Goal: Task Accomplishment & Management: Manage account settings

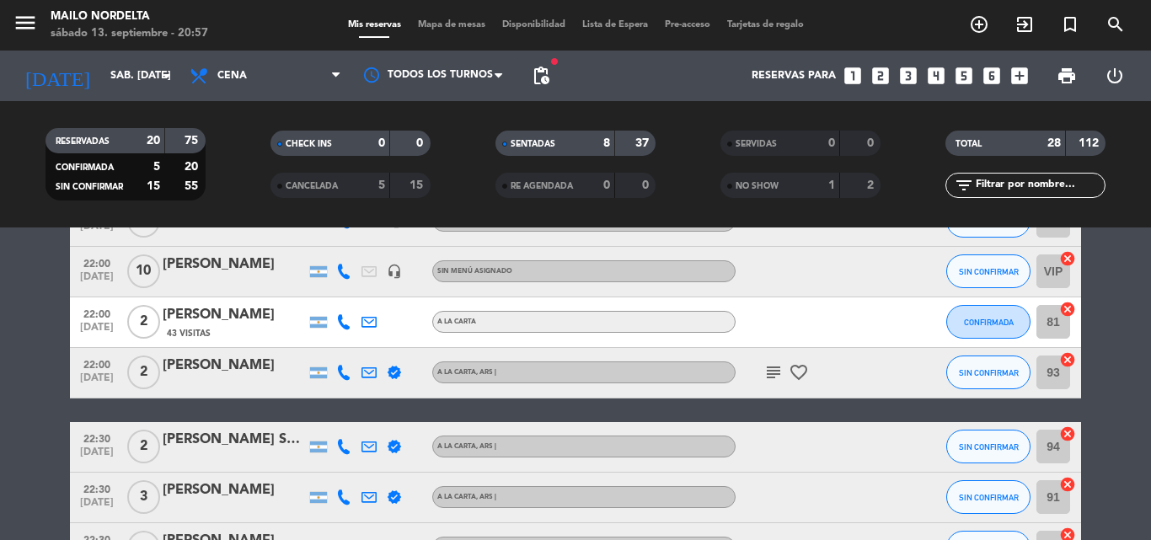
scroll to position [1196, 0]
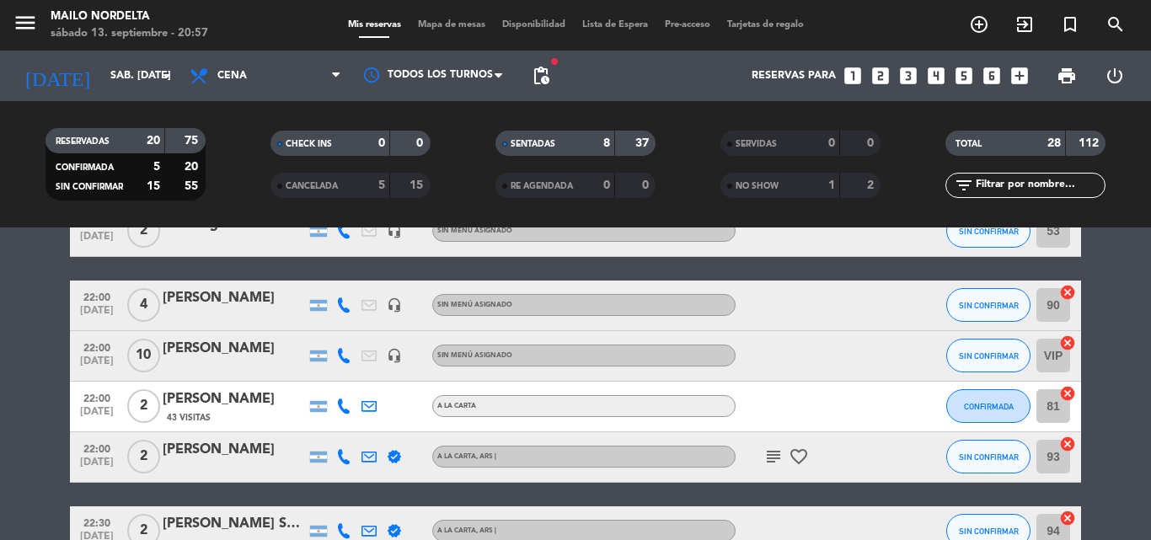
click at [765, 462] on icon "subject" at bounding box center [774, 457] width 20 height 20
click at [235, 420] on div "43 Visitas" at bounding box center [234, 417] width 143 height 14
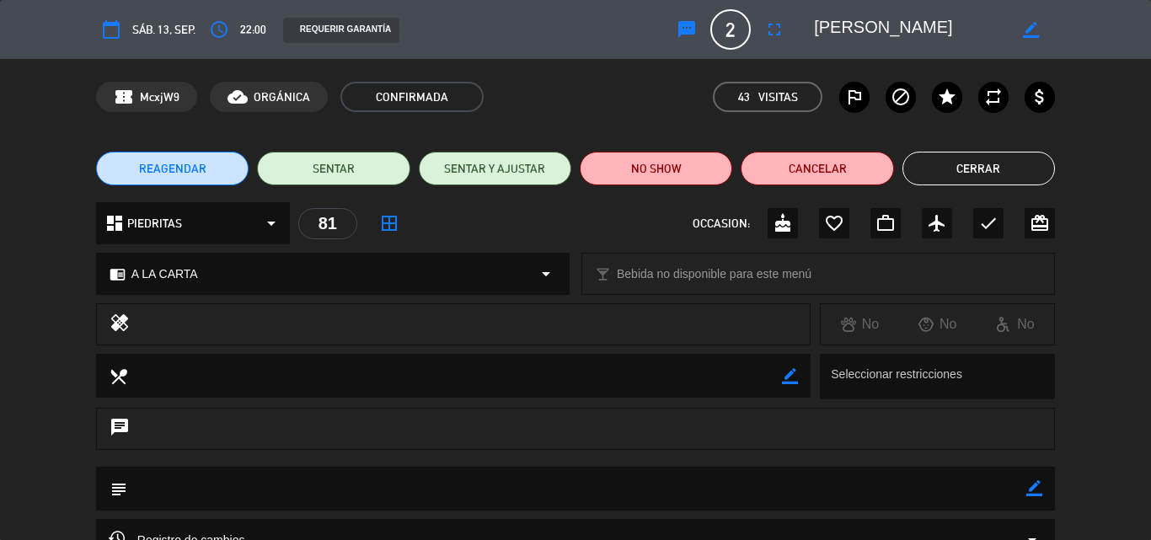
click at [987, 148] on div "REAGENDAR SENTAR SENTAR Y AJUSTAR NO SHOW Cancelar Cerrar" at bounding box center [575, 168] width 1151 height 67
click at [990, 159] on button "Cerrar" at bounding box center [979, 169] width 153 height 34
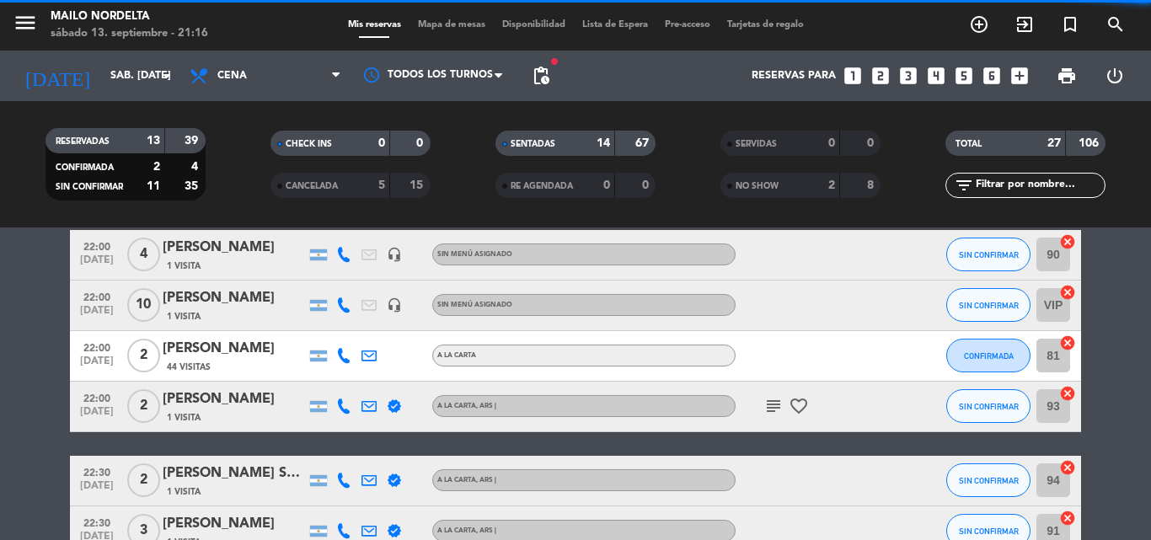
click at [434, 25] on span "Mapa de mesas" at bounding box center [452, 24] width 84 height 9
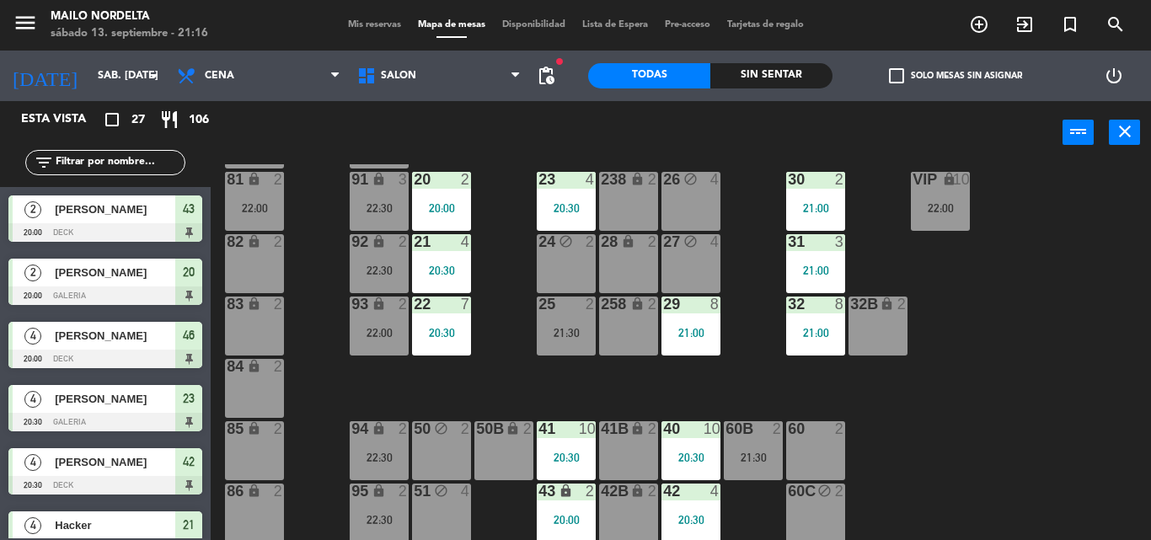
scroll to position [169, 0]
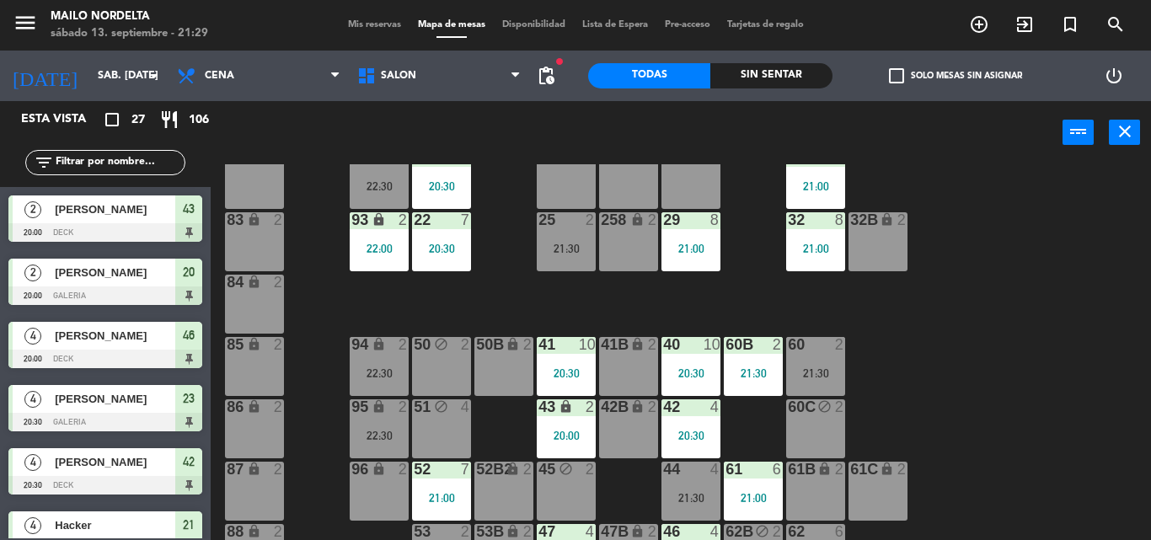
click at [370, 17] on div "menu Mailo Nordelta sábado 13. septiembre - 21:29 Mis reservas Mapa de mesas Di…" at bounding box center [575, 25] width 1151 height 51
click at [373, 20] on span "Mis reservas" at bounding box center [375, 24] width 70 height 9
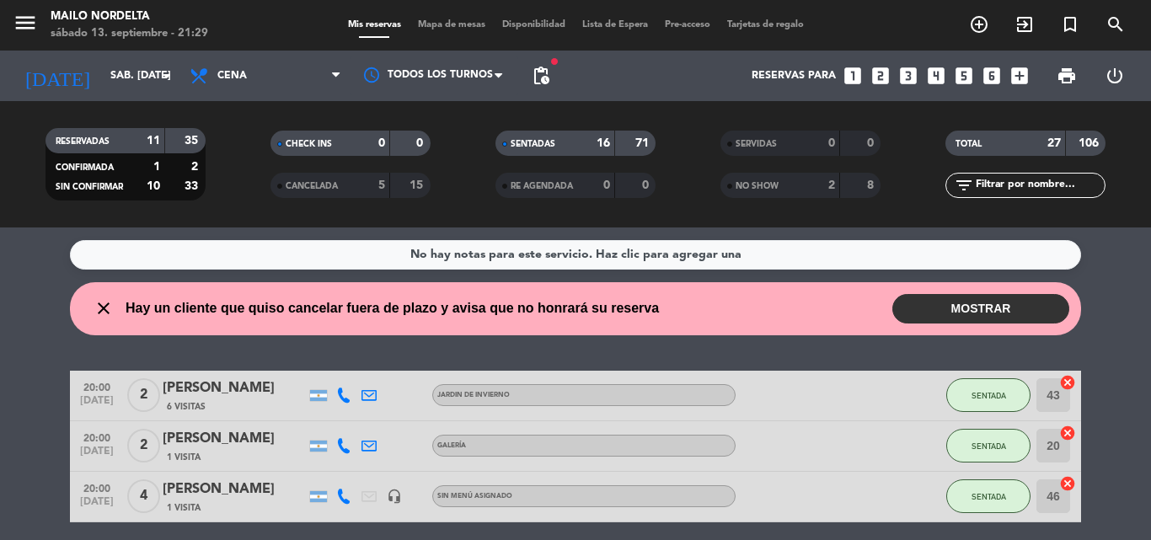
click at [955, 314] on button "MOSTRAR" at bounding box center [981, 309] width 177 height 30
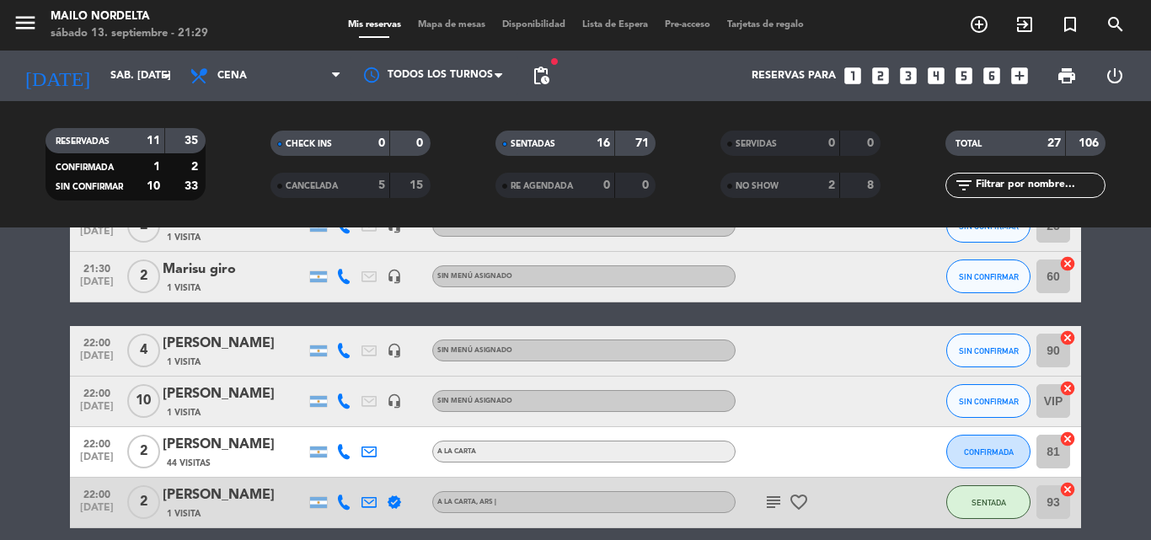
scroll to position [1264, 0]
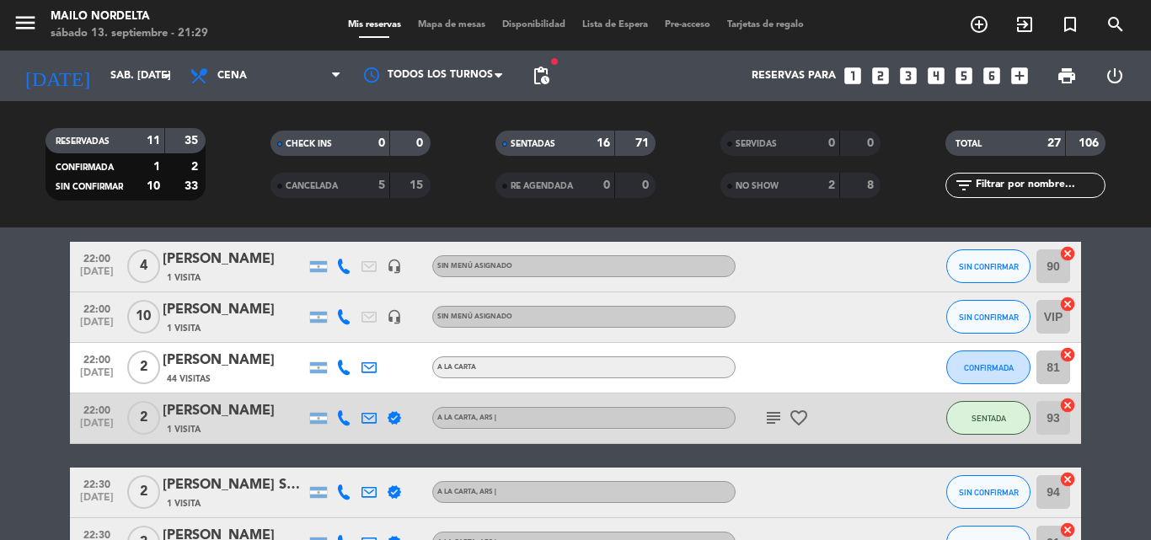
click at [815, 365] on div at bounding box center [812, 368] width 152 height 50
click at [218, 355] on div "[PERSON_NAME]" at bounding box center [234, 361] width 143 height 22
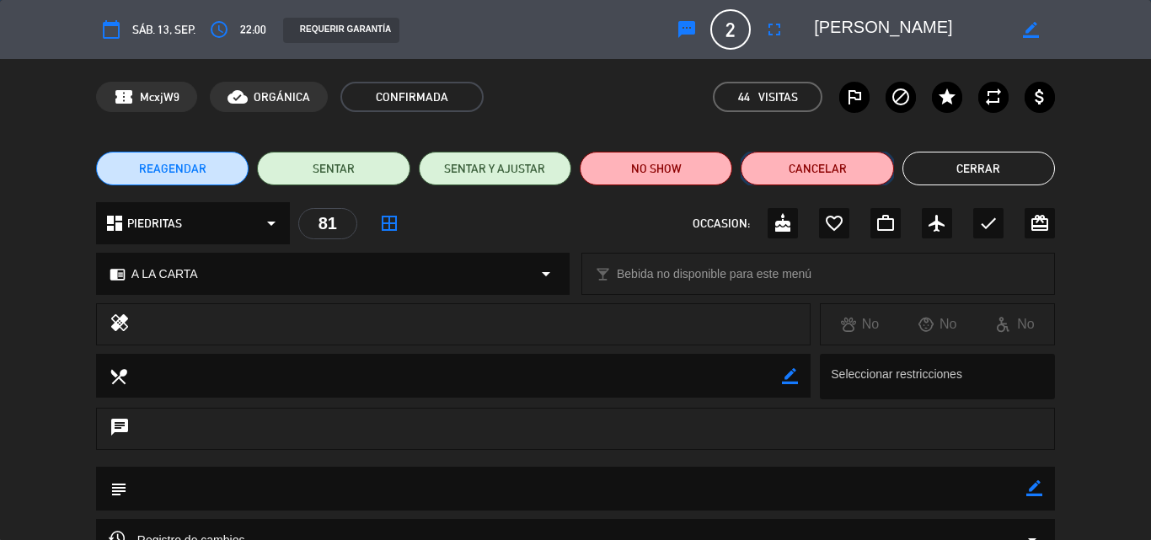
click at [817, 169] on button "Cancelar" at bounding box center [817, 169] width 153 height 34
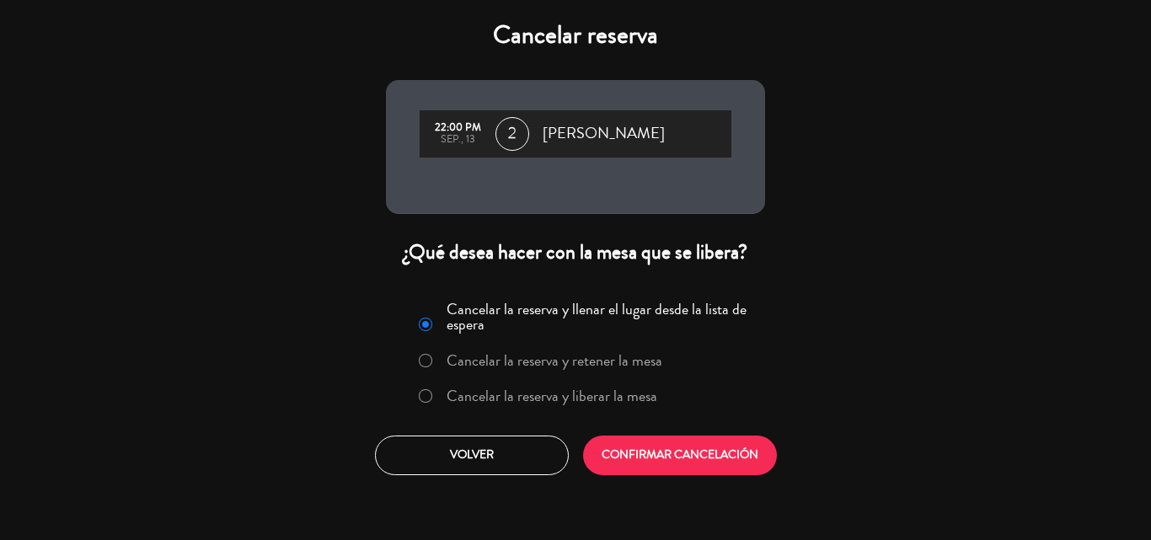
click at [513, 403] on label "Cancelar la reserva y liberar la mesa" at bounding box center [552, 396] width 211 height 15
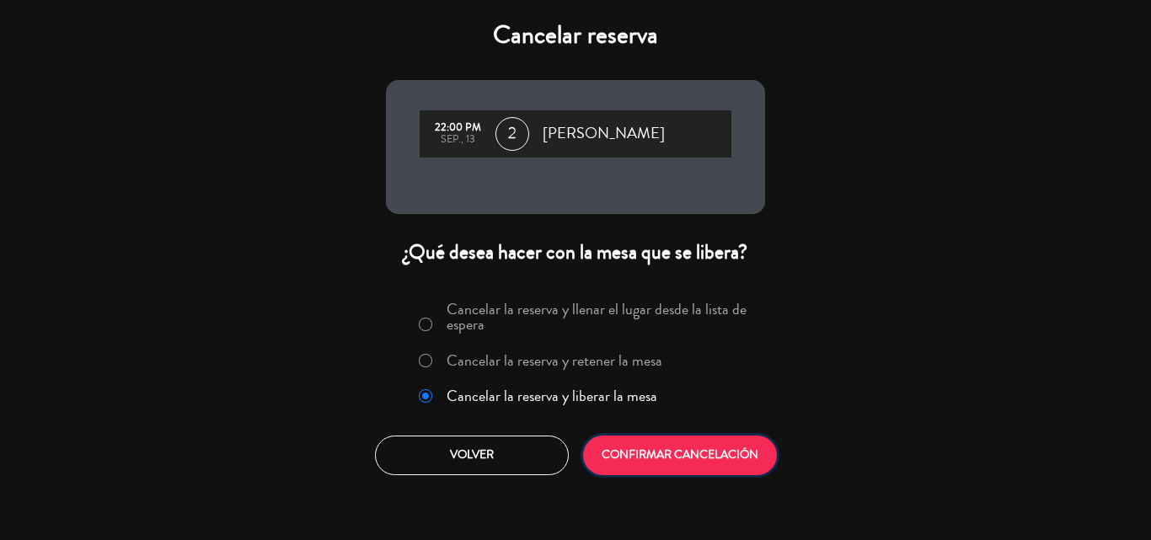
click at [661, 464] on button "CONFIRMAR CANCELACIÓN" at bounding box center [680, 456] width 194 height 40
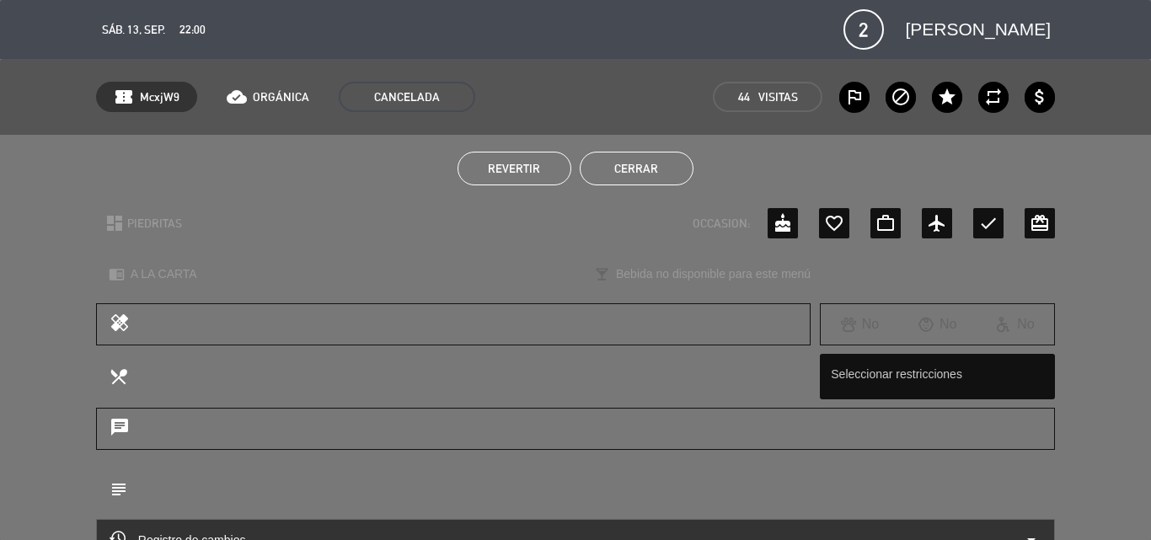
click at [634, 174] on button "Cerrar" at bounding box center [637, 169] width 114 height 34
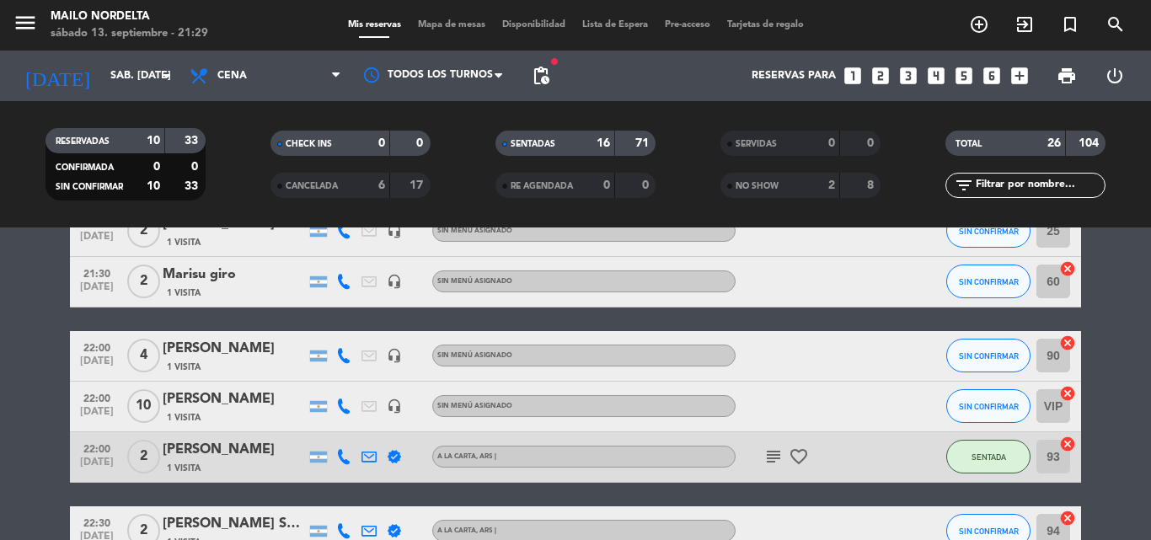
scroll to position [1091, 0]
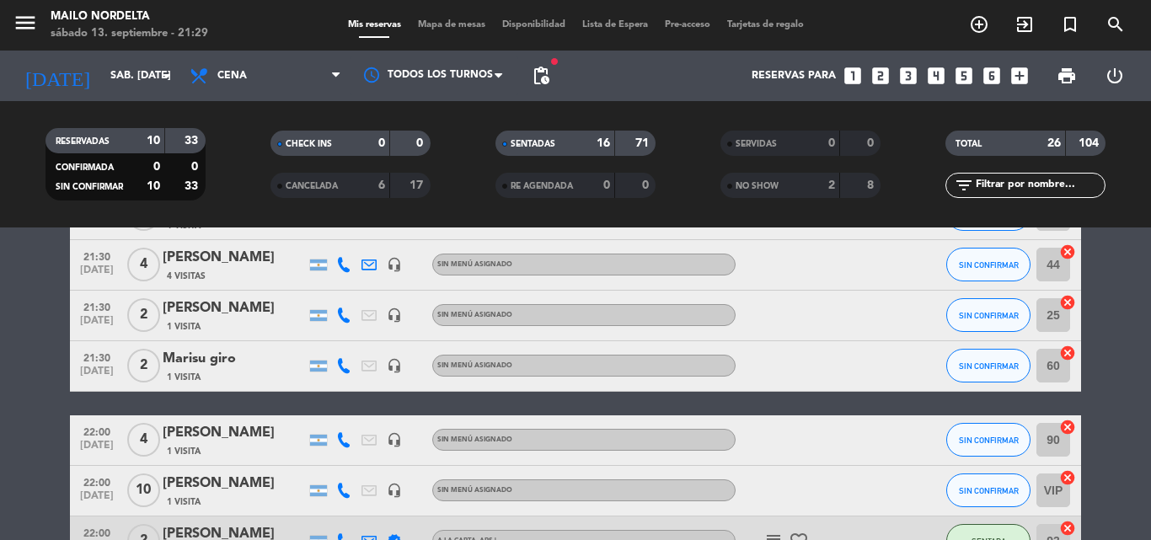
click at [350, 326] on div at bounding box center [343, 316] width 25 height 50
click at [349, 321] on icon at bounding box center [343, 315] width 15 height 15
click at [239, 314] on div "[PERSON_NAME]" at bounding box center [234, 309] width 143 height 22
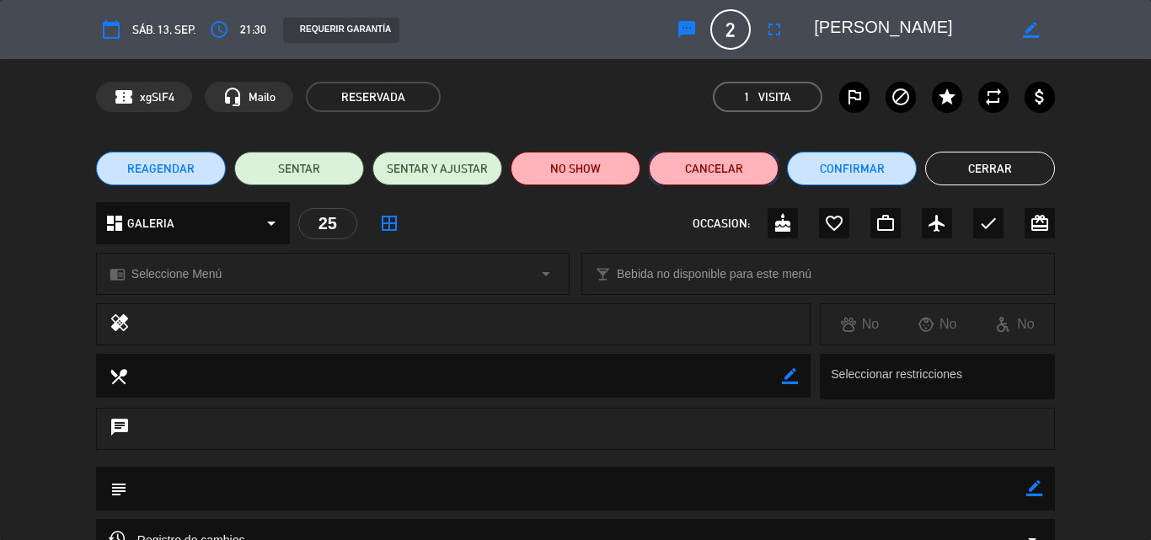
click at [708, 161] on button "Cancelar" at bounding box center [714, 169] width 130 height 34
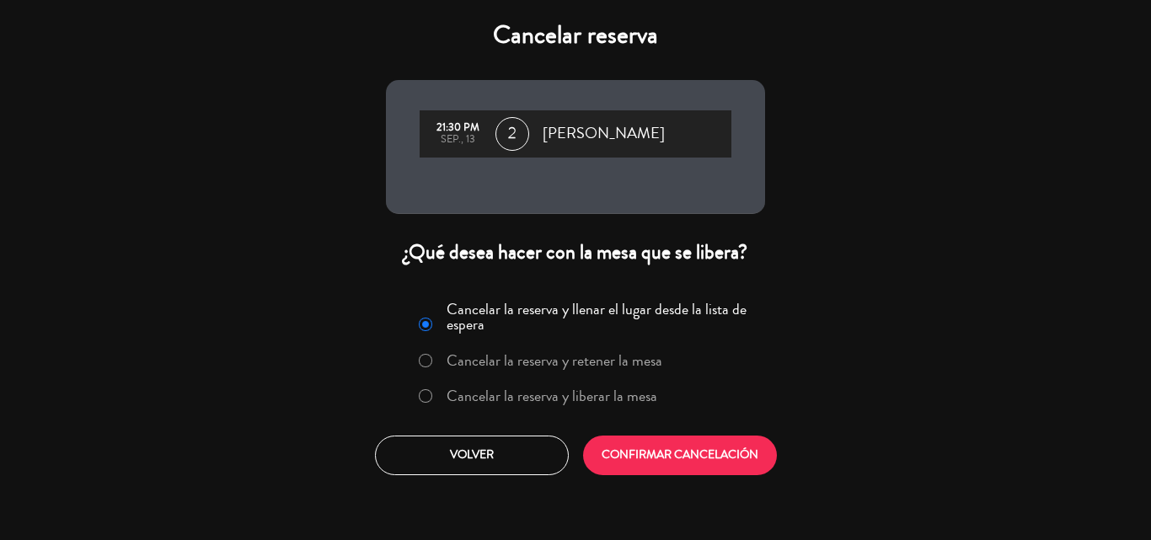
click at [474, 396] on label "Cancelar la reserva y liberar la mesa" at bounding box center [552, 396] width 211 height 15
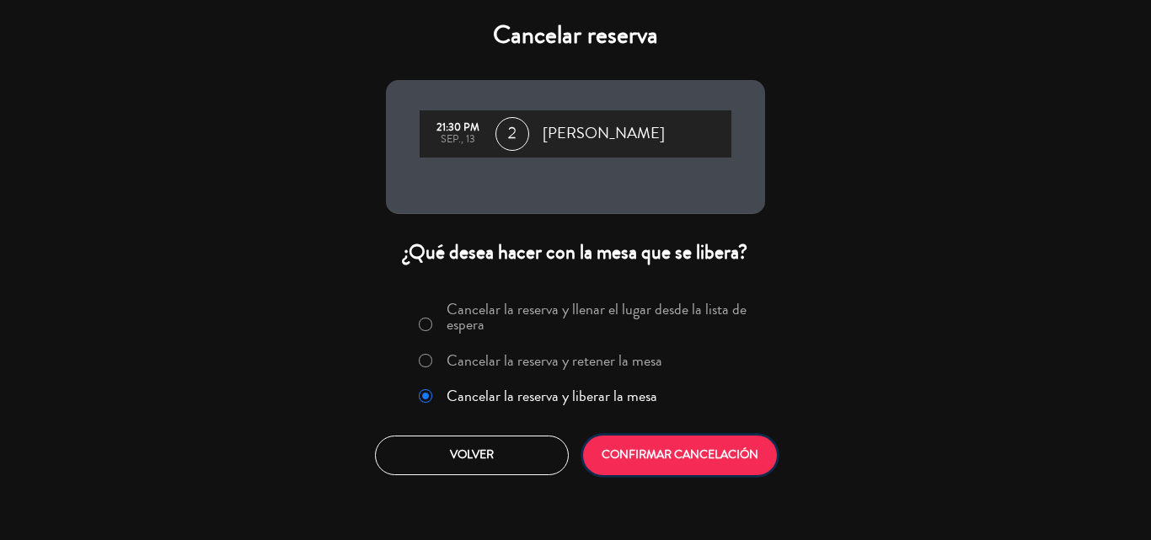
click at [673, 463] on button "CONFIRMAR CANCELACIÓN" at bounding box center [680, 456] width 194 height 40
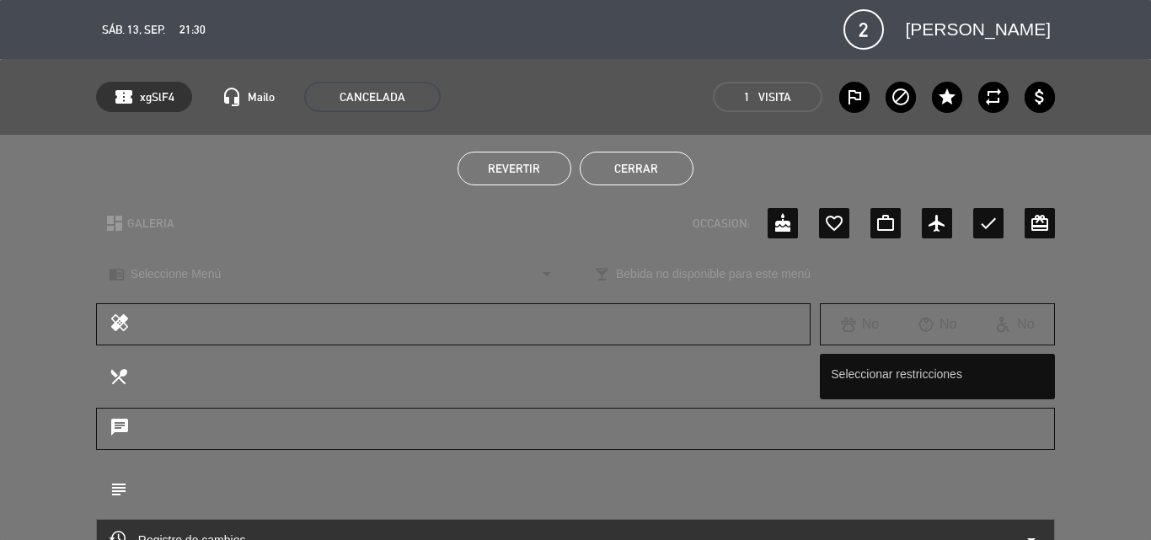
click at [572, 169] on ul "Revertir Cerrar" at bounding box center [575, 169] width 959 height 34
click at [588, 174] on button "Cerrar" at bounding box center [637, 169] width 114 height 34
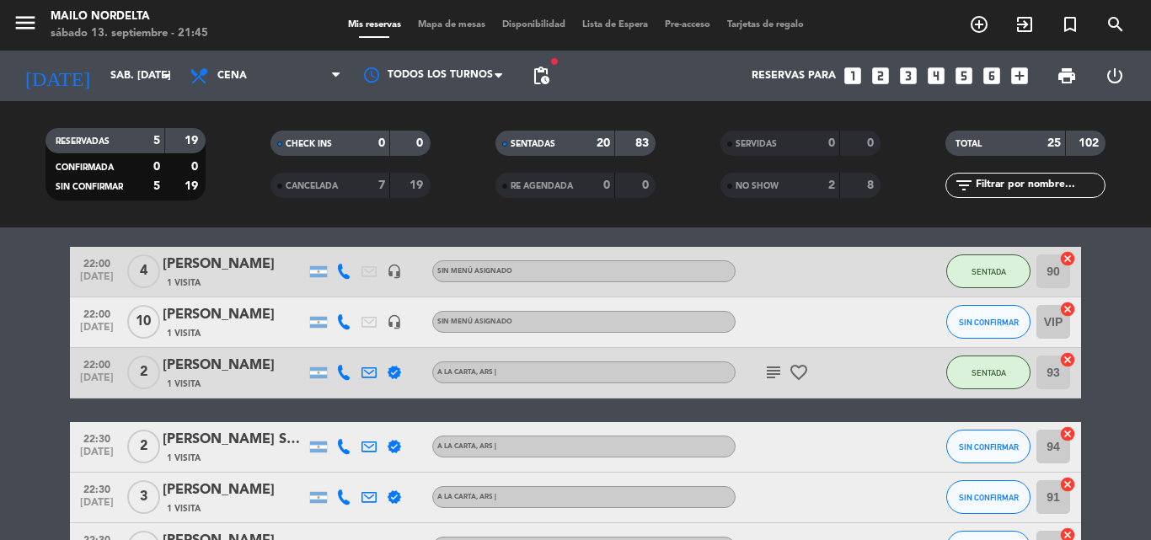
scroll to position [1377, 0]
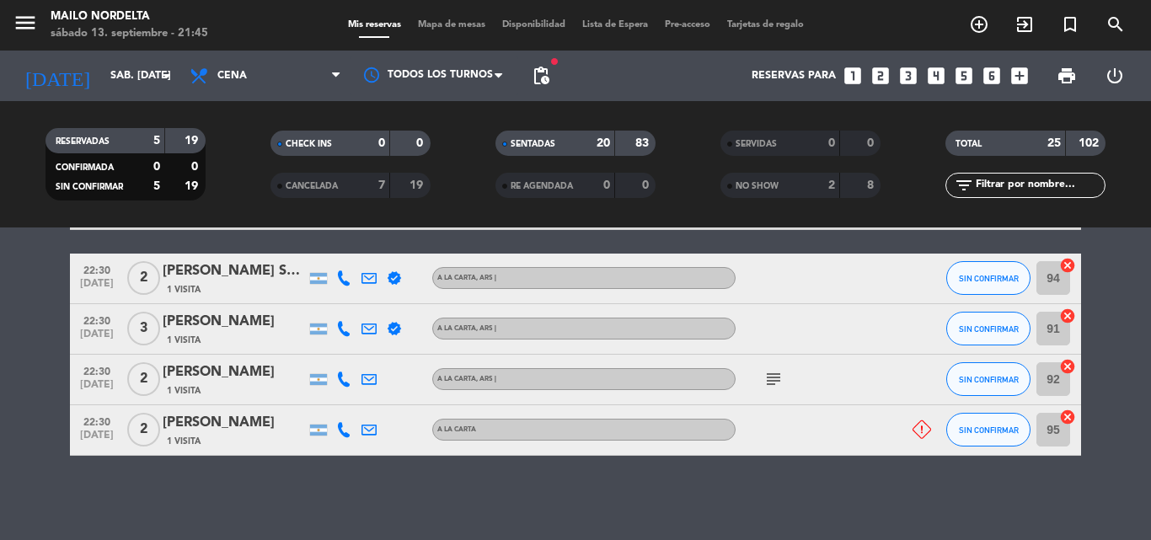
click at [448, 502] on div "No hay notas para este servicio. Haz clic para agregar una close Hay un cliente…" at bounding box center [575, 384] width 1151 height 313
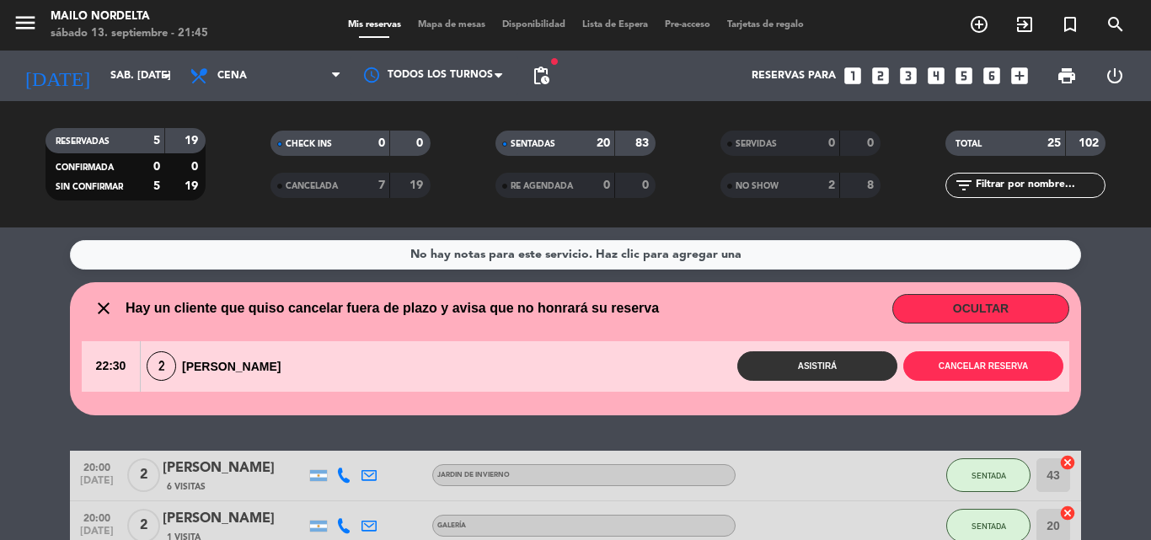
scroll to position [169, 0]
